Goal: Information Seeking & Learning: Learn about a topic

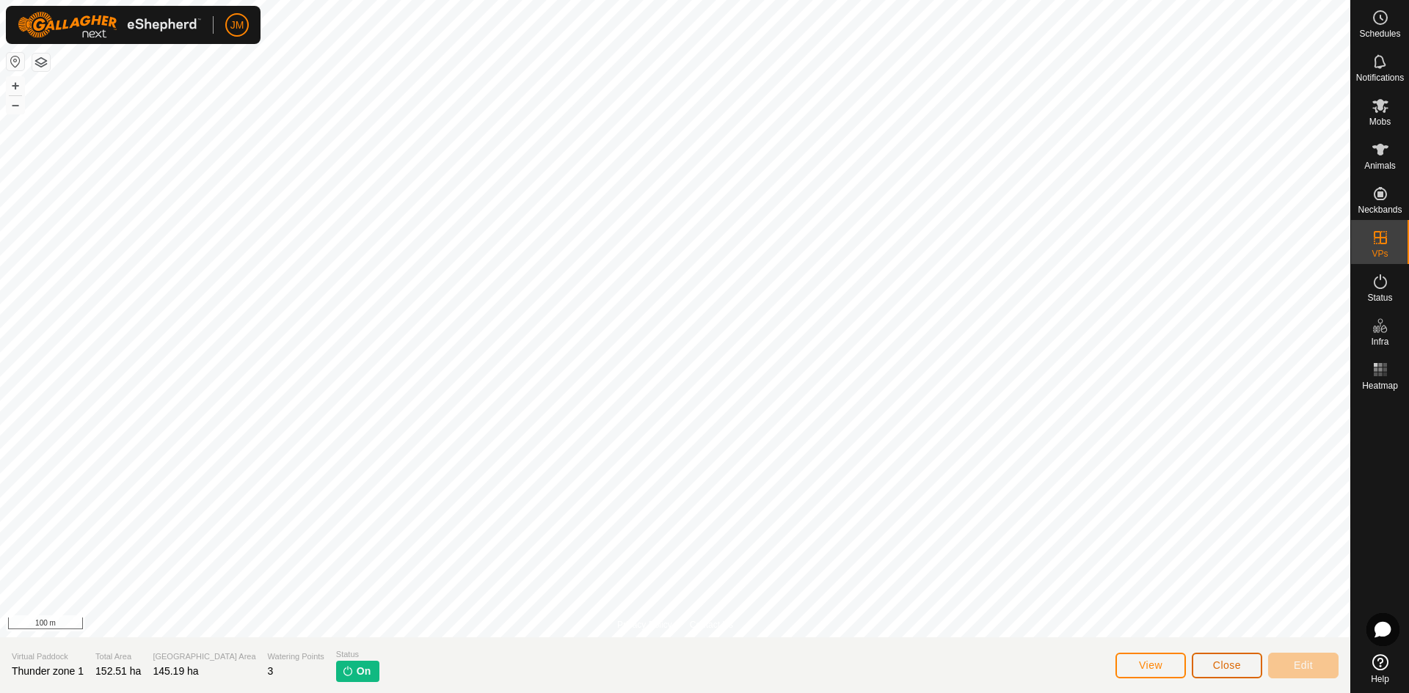
click at [1126, 605] on span "Close" at bounding box center [1227, 666] width 28 height 12
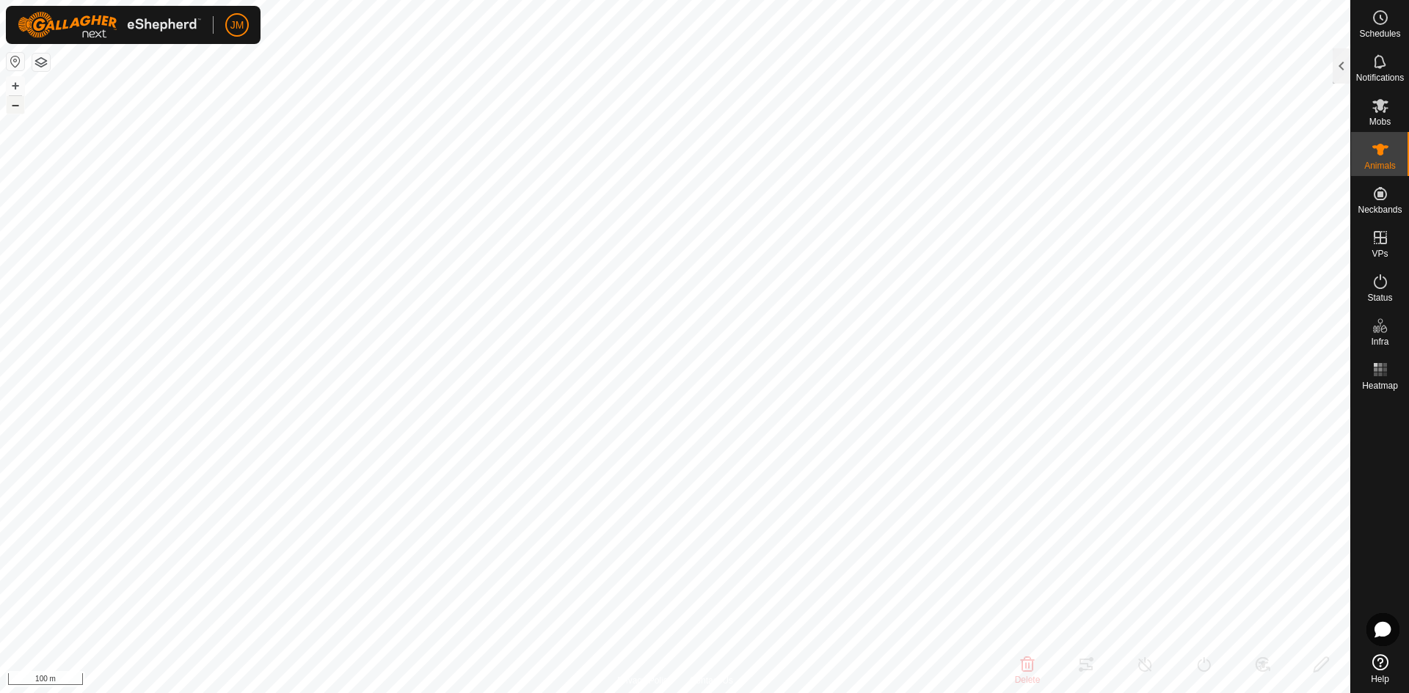
click at [14, 108] on button "–" at bounding box center [16, 105] width 18 height 18
type input "220418"
type input "-"
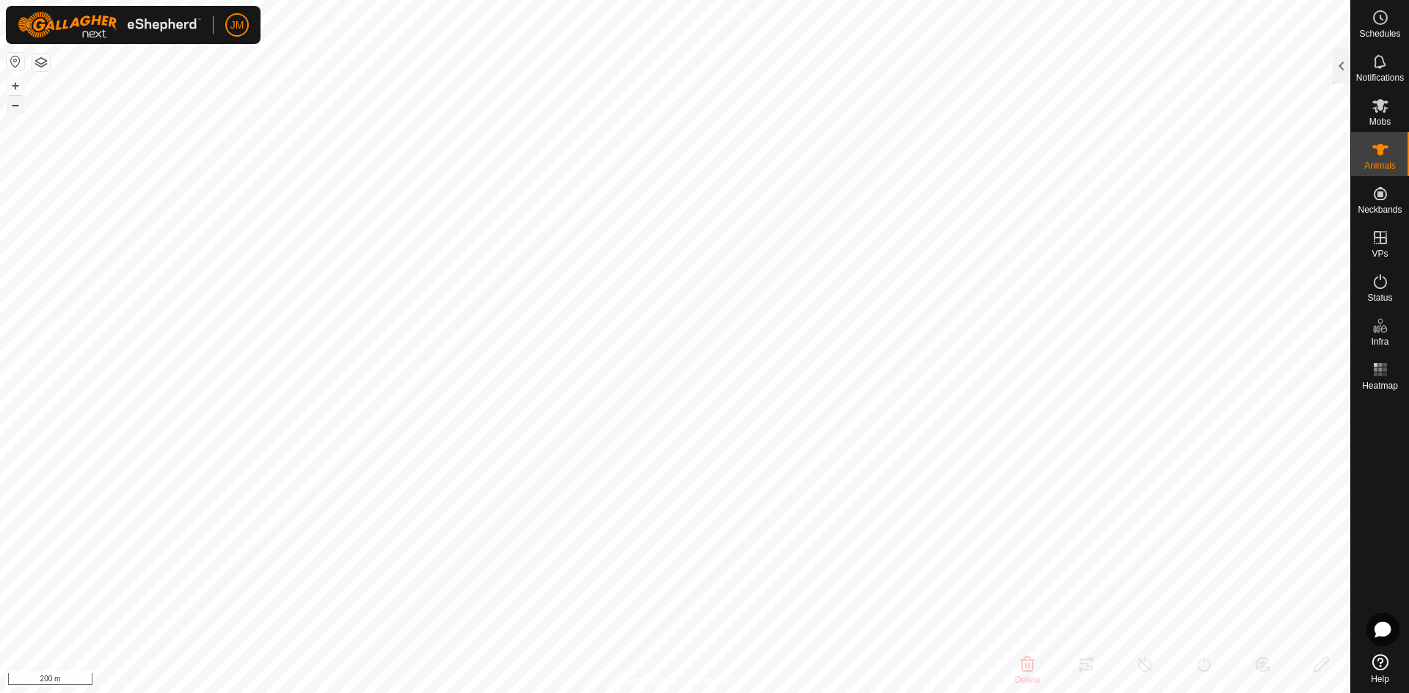
type input "-"
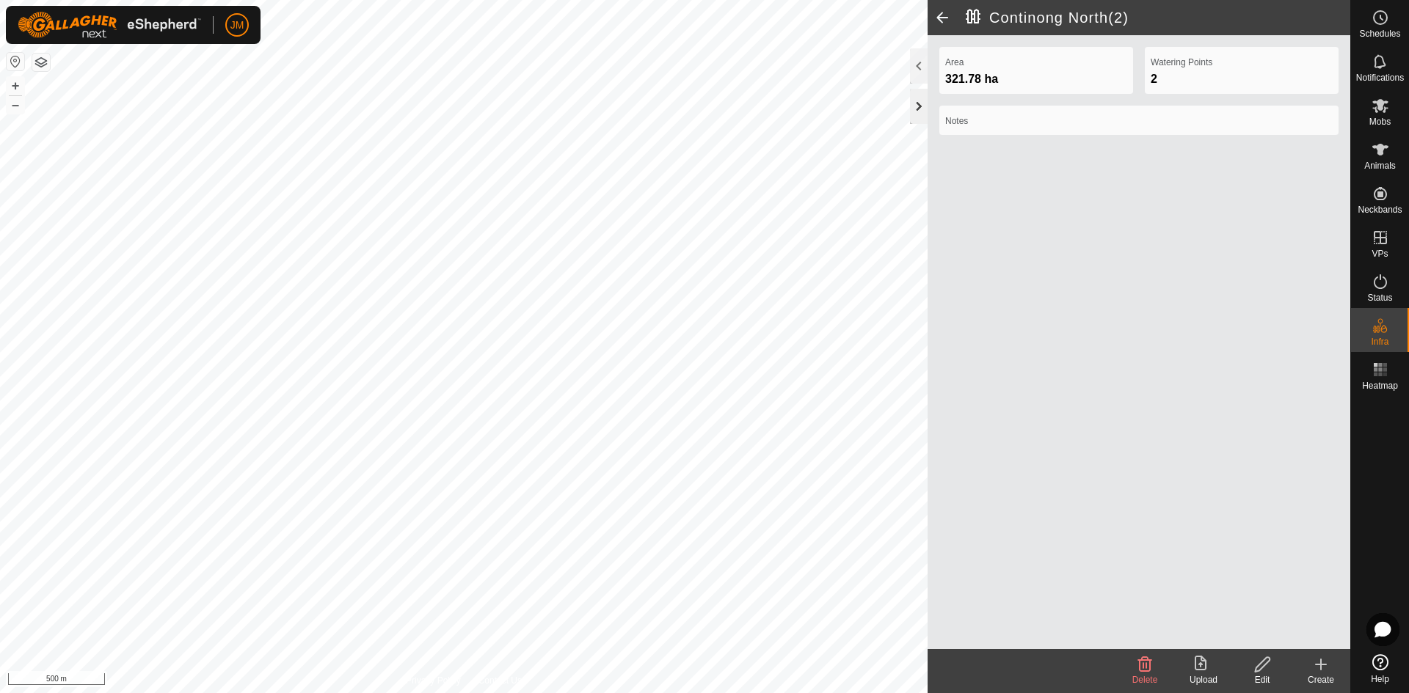
click at [913, 116] on div at bounding box center [919, 106] width 18 height 35
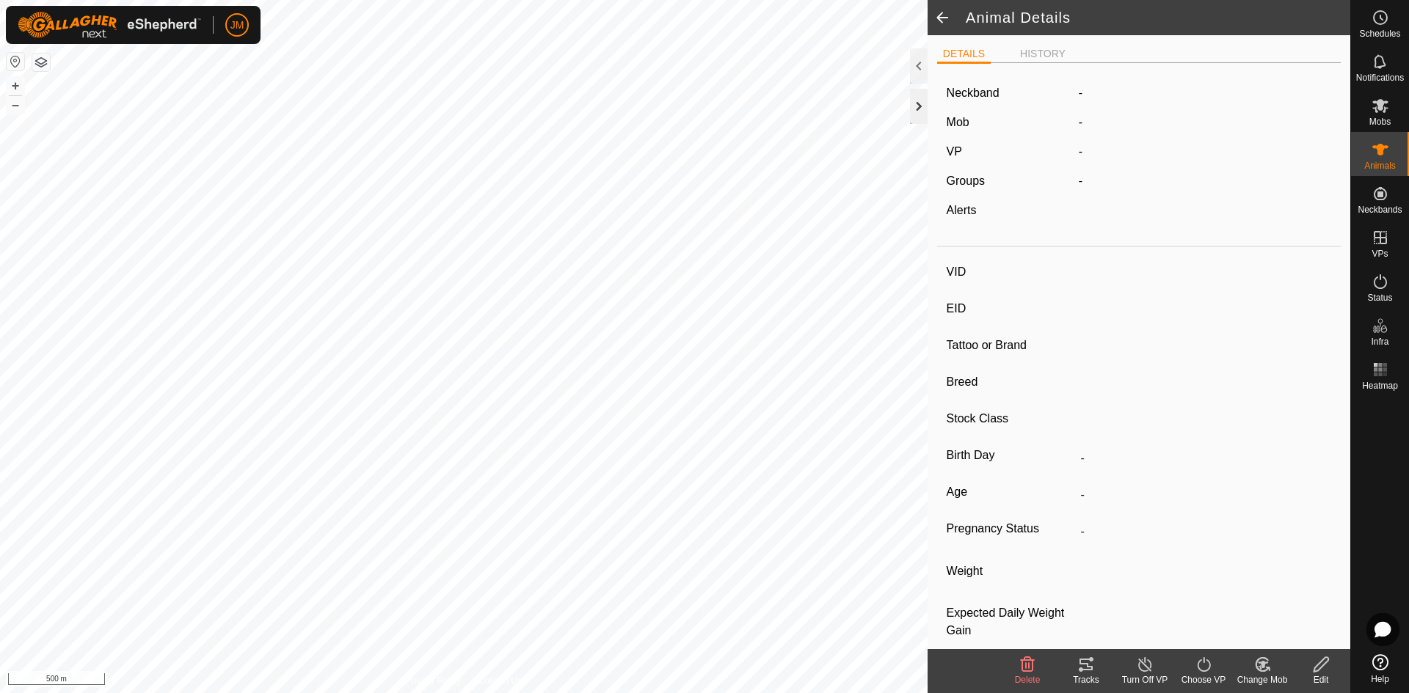
click at [915, 106] on div at bounding box center [919, 106] width 18 height 35
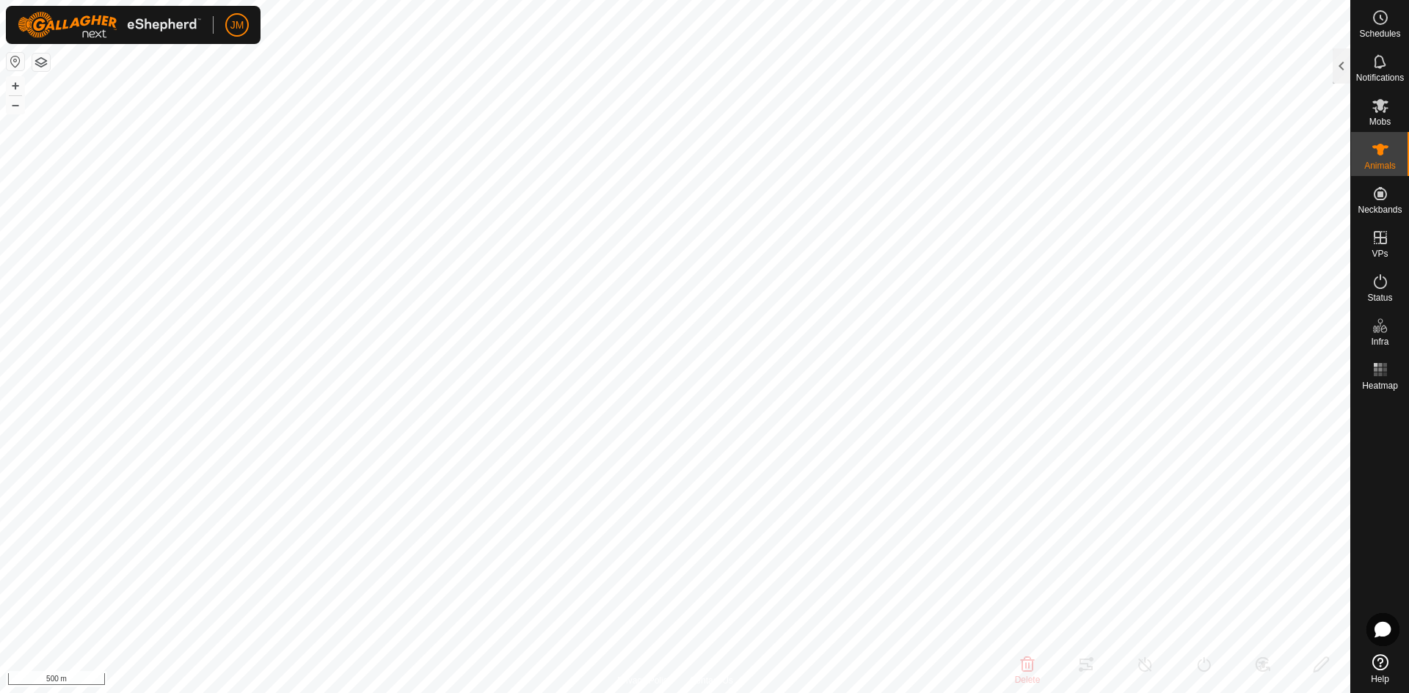
type input "230725"
type input "-"
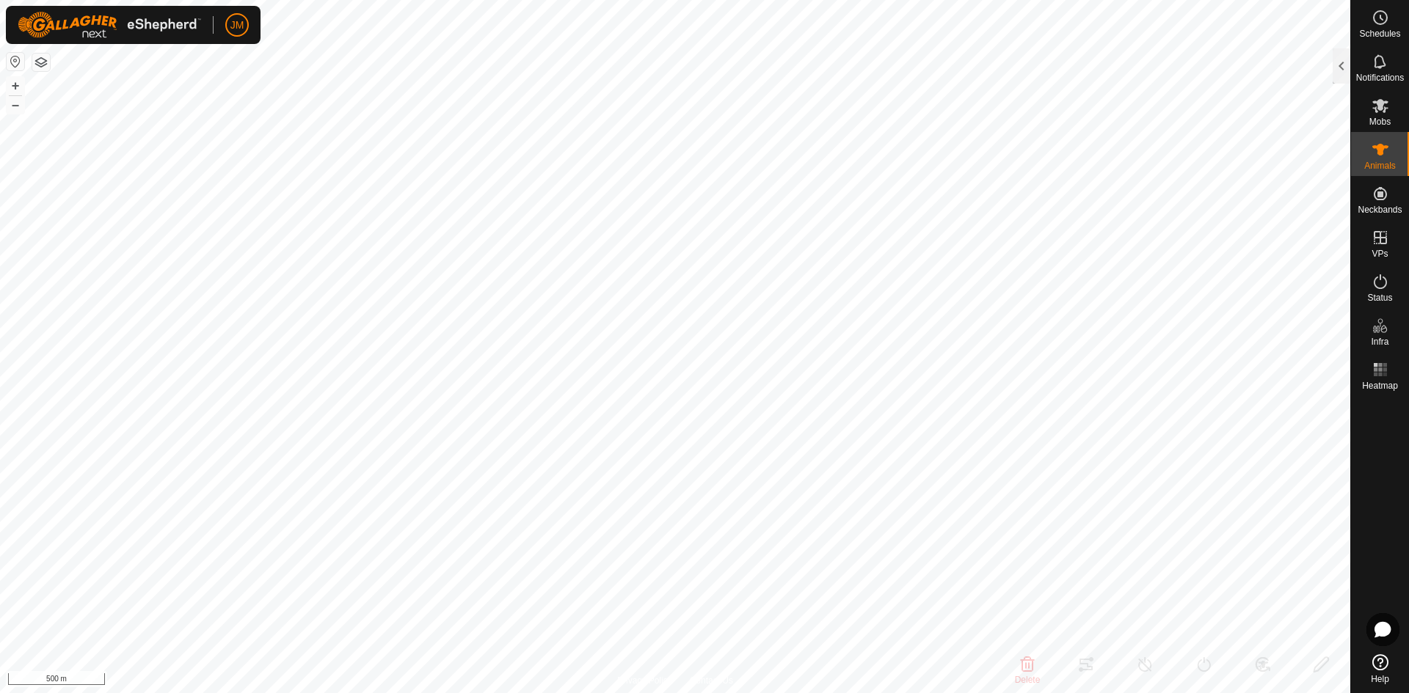
type input "0 kg"
type input "-"
